Goal: Navigation & Orientation: Find specific page/section

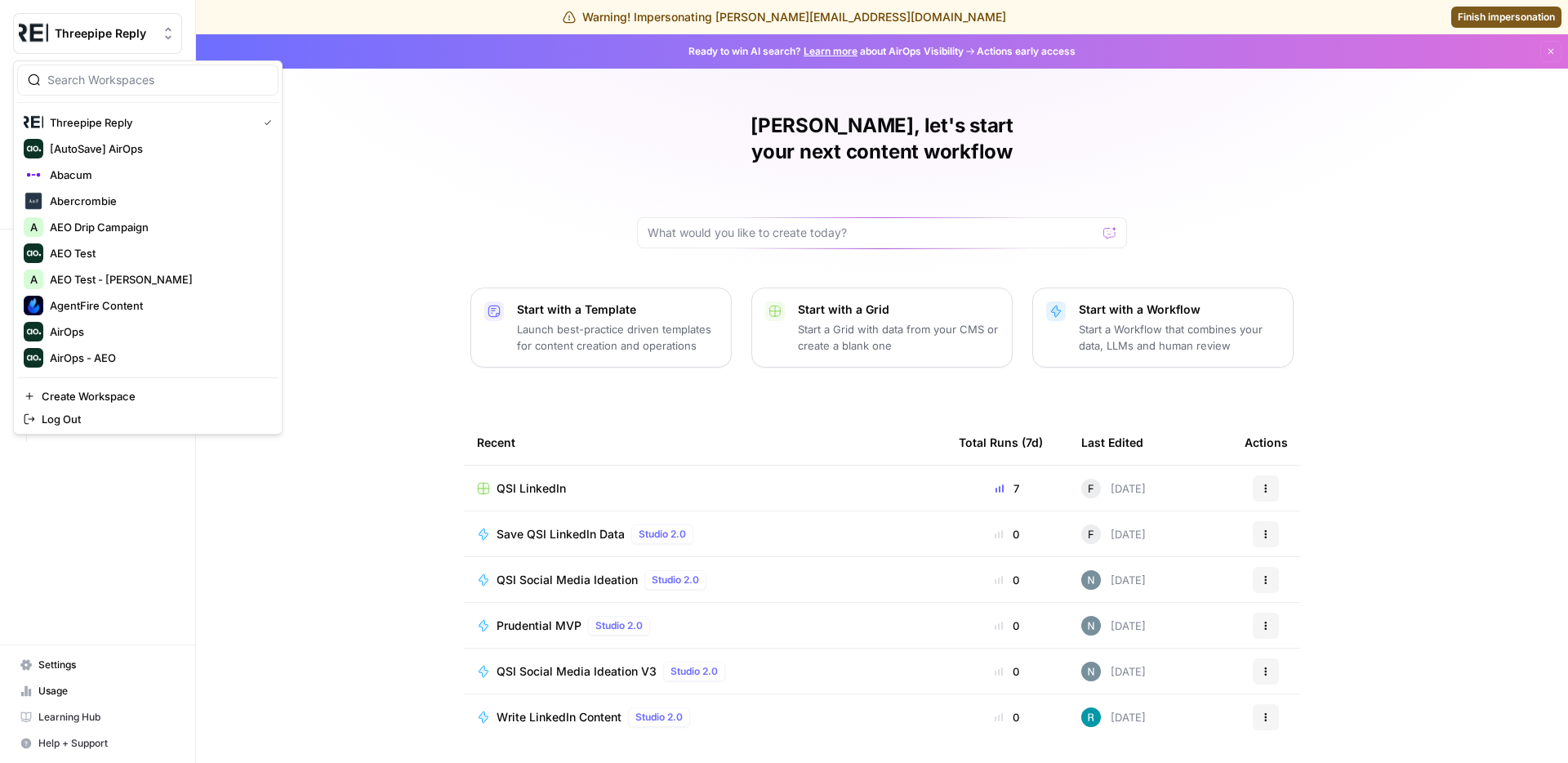
click at [118, 42] on button "Threepipe Reply" at bounding box center [97, 34] width 169 height 41
click at [115, 72] on input "search" at bounding box center [157, 80] width 221 height 16
click at [404, 87] on div "Dillon, let's start your next content workflow Start with a Template Launch bes…" at bounding box center [882, 423] width 1372 height 778
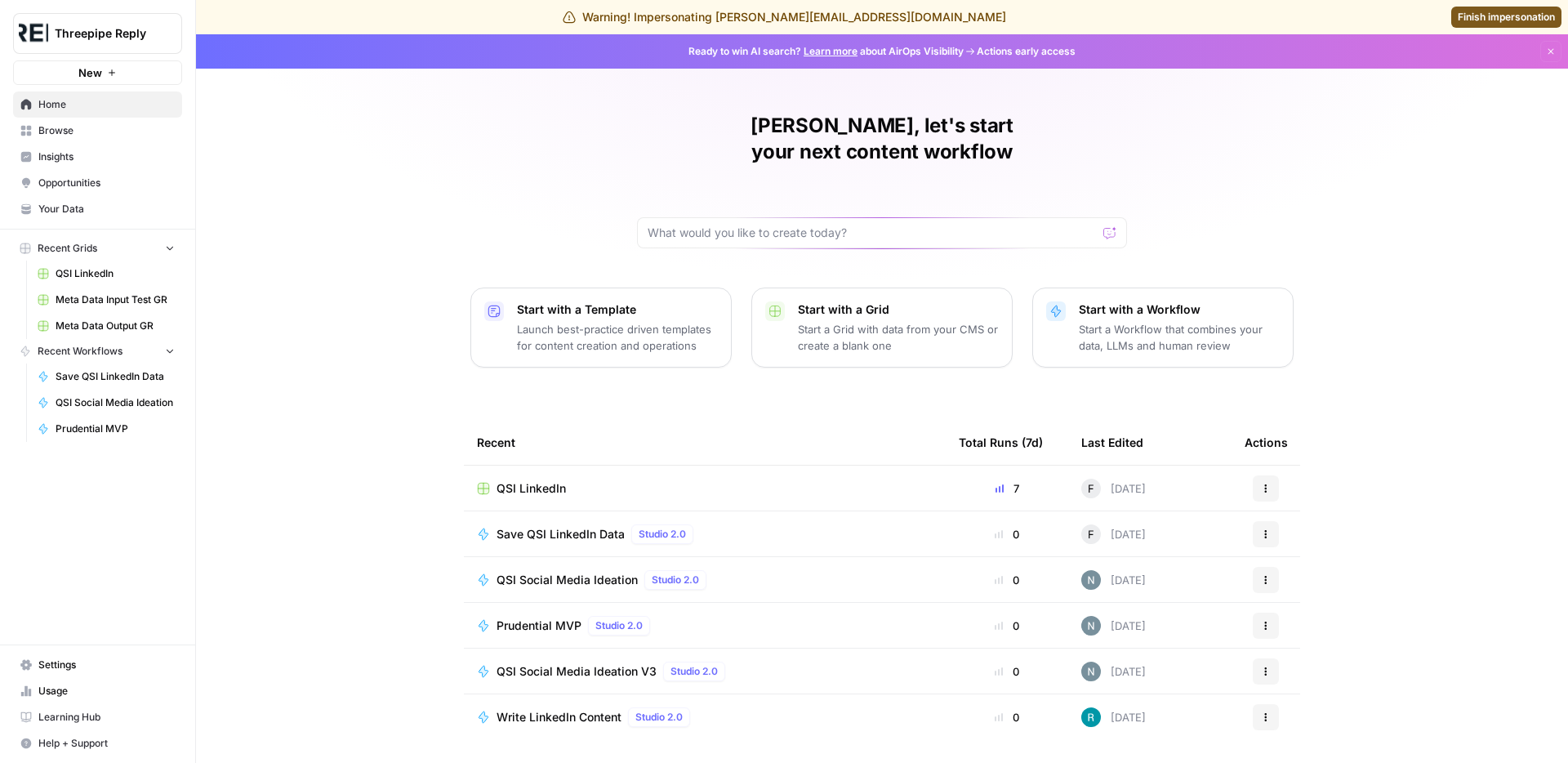
click at [100, 41] on button "Threepipe Reply" at bounding box center [97, 34] width 169 height 41
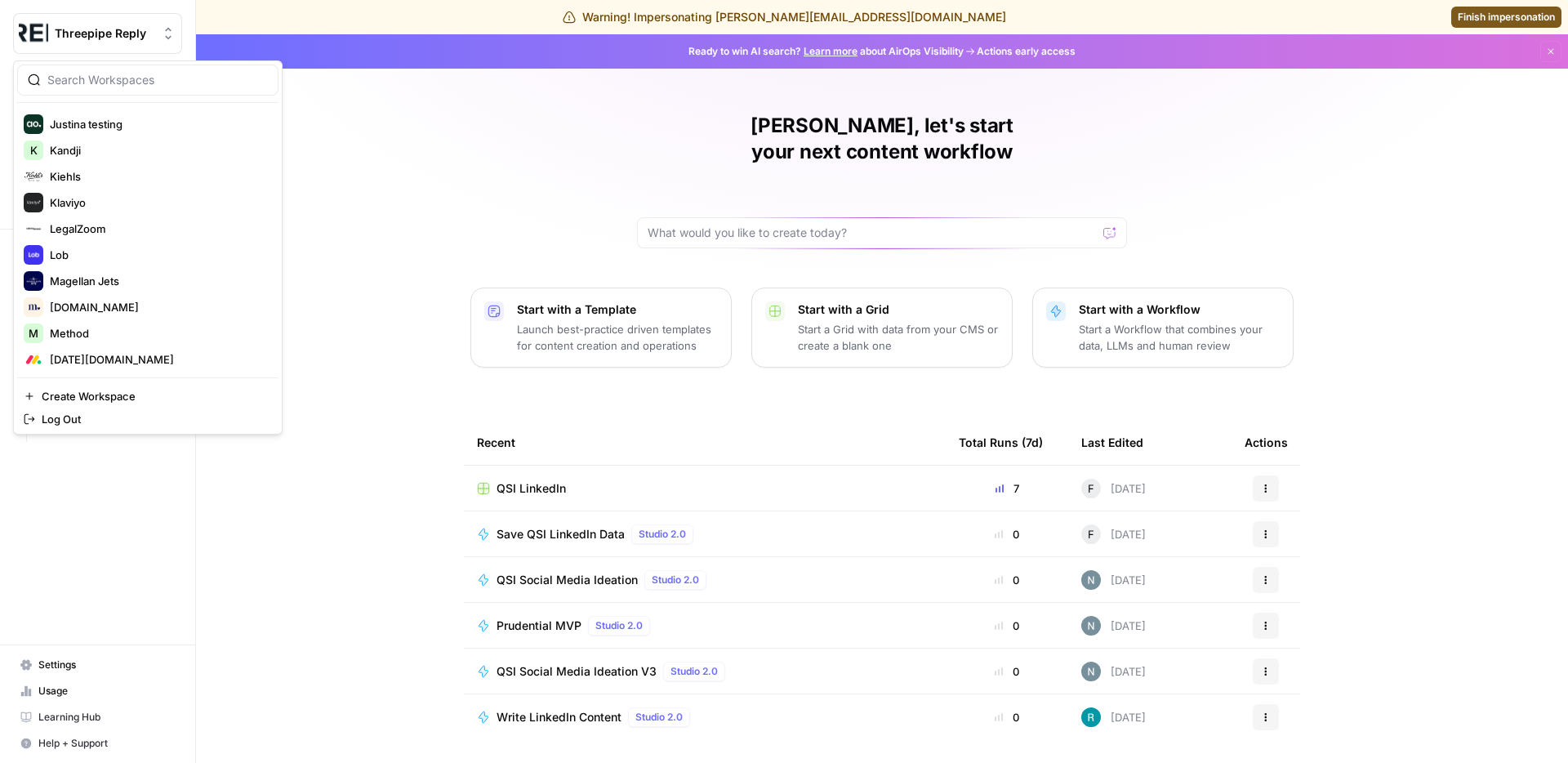
scroll to position [2981, 0]
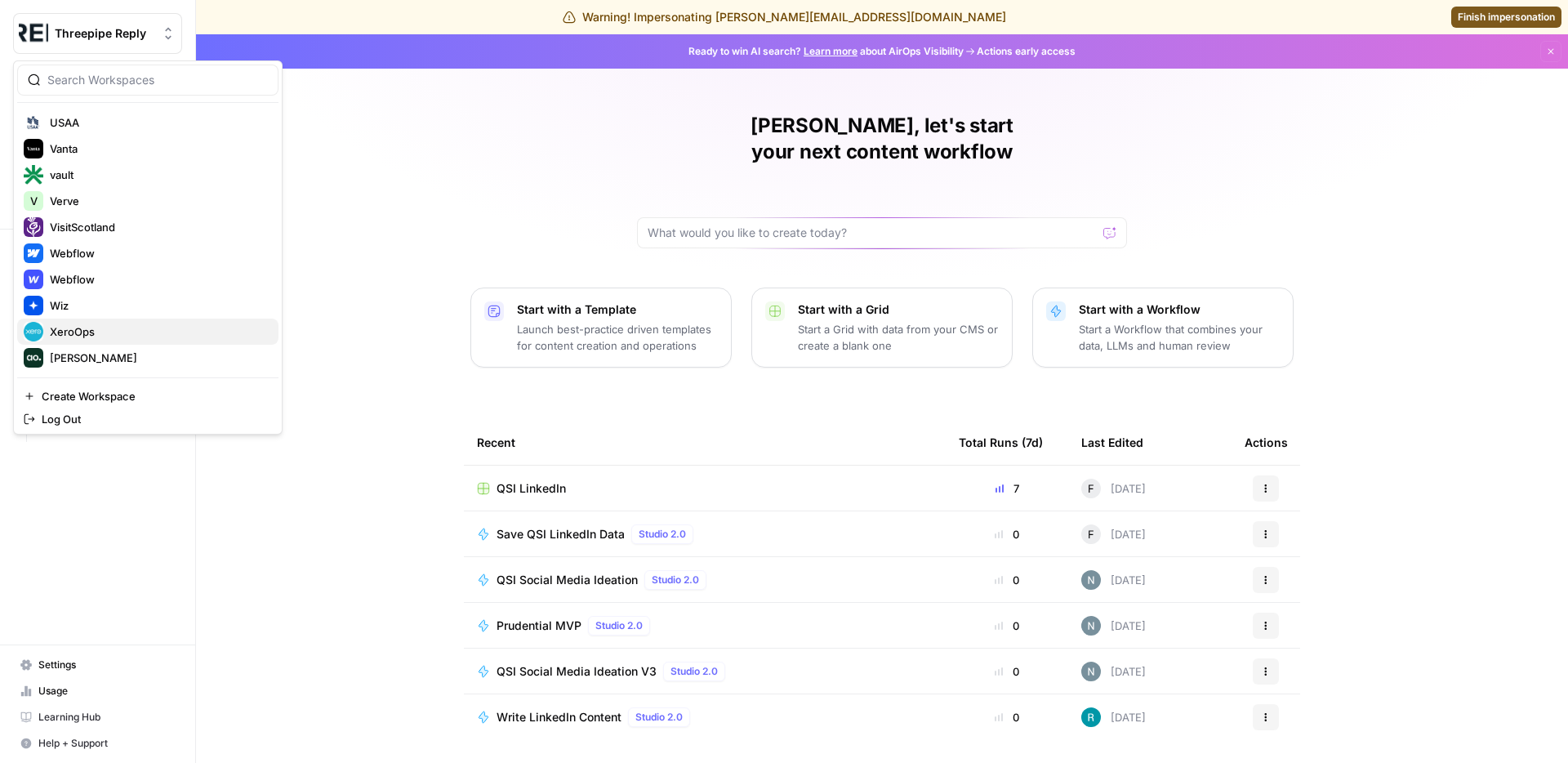
click at [108, 332] on span "XeroOps" at bounding box center [157, 331] width 216 height 16
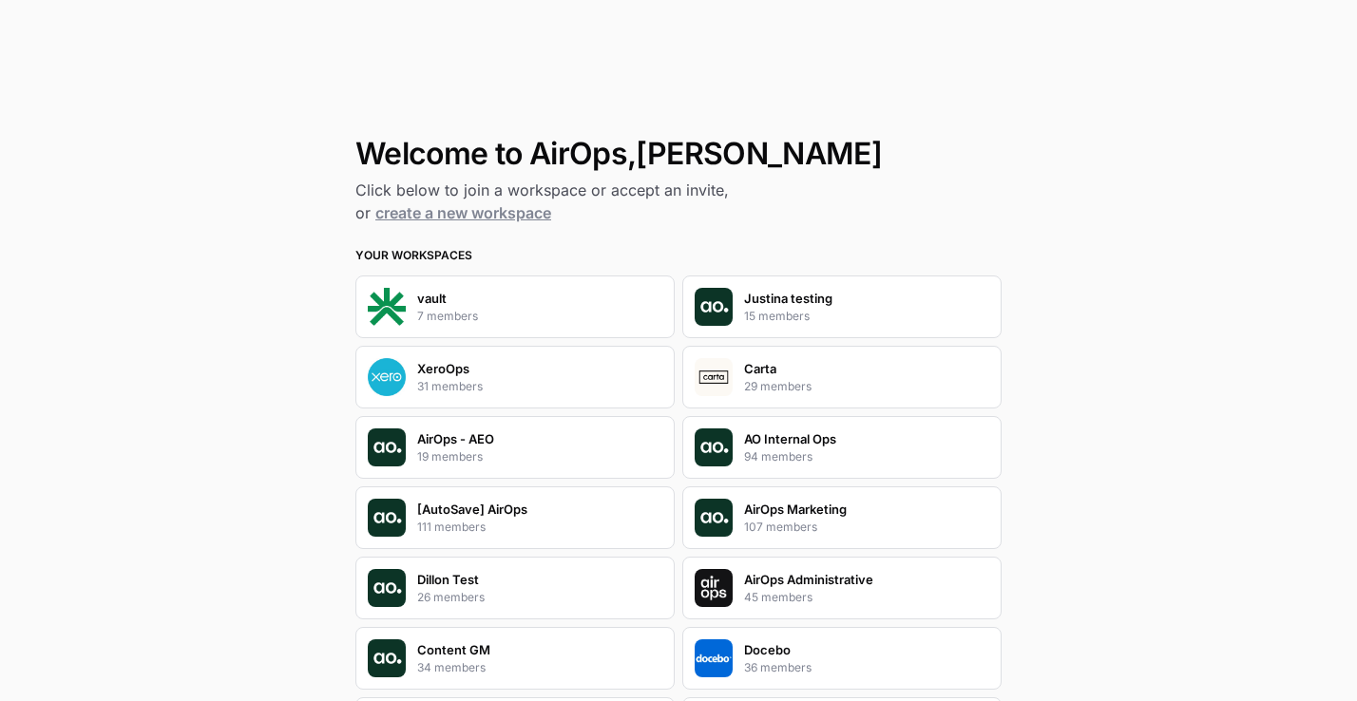
scroll to position [12, 0]
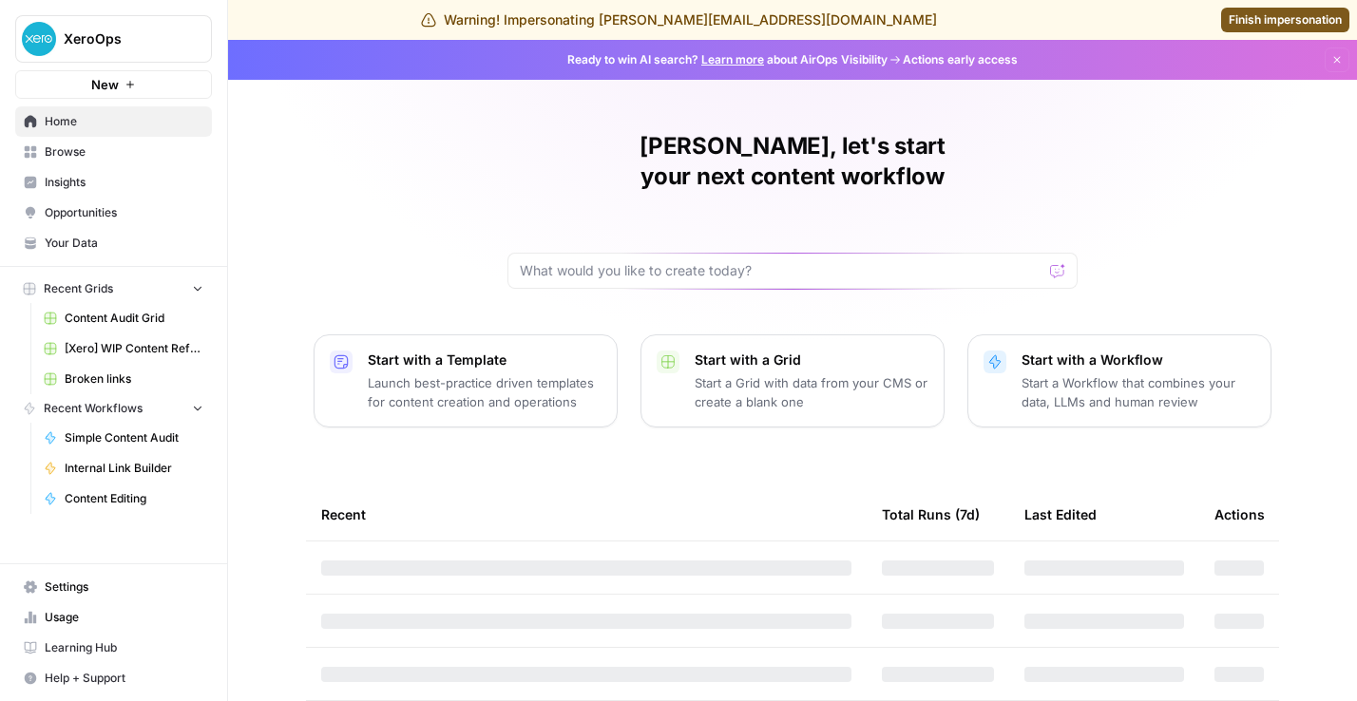
click at [1274, 22] on span "Finish impersonation" at bounding box center [1285, 19] width 113 height 17
